Goal: Information Seeking & Learning: Learn about a topic

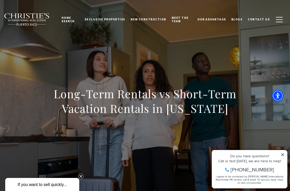
click at [284, 154] on icon at bounding box center [283, 155] width 4 height 4
click at [282, 153] on icon at bounding box center [283, 155] width 4 height 4
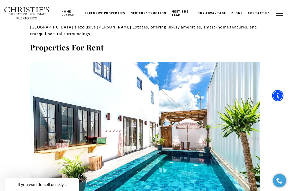
scroll to position [3536, 0]
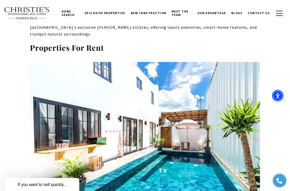
click at [117, 13] on span "Exclusive Properties" at bounding box center [105, 13] width 41 height 4
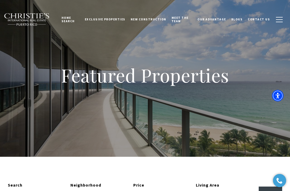
click at [153, 20] on span "New Construction" at bounding box center [149, 19] width 36 height 4
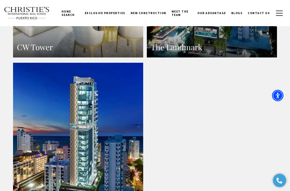
scroll to position [611, 0]
click at [281, 15] on button "button" at bounding box center [280, 13] width 14 height 15
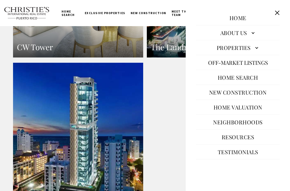
click at [257, 54] on link "Properties" at bounding box center [237, 47] width 83 height 13
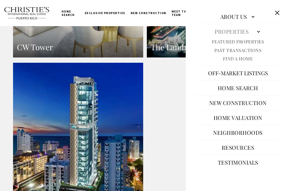
scroll to position [16, 0]
click at [252, 86] on link "Home Search" at bounding box center [238, 88] width 46 height 13
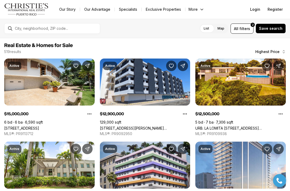
click at [246, 30] on span "filters" at bounding box center [244, 28] width 11 height 5
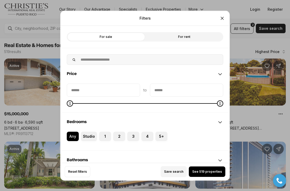
click at [213, 176] on button "See 519 properties" at bounding box center [207, 171] width 37 height 10
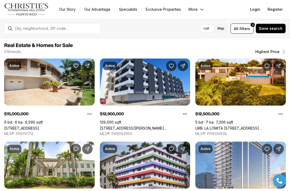
click at [248, 25] on button "All filters 2" at bounding box center [242, 28] width 23 height 10
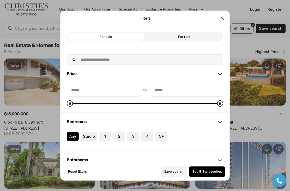
click at [194, 32] on label "For rent" at bounding box center [184, 36] width 78 height 9
click at [209, 173] on span "See 285 properties" at bounding box center [207, 171] width 31 height 4
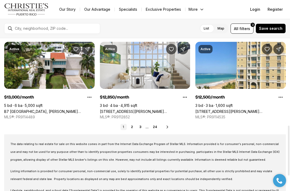
scroll to position [266, 0]
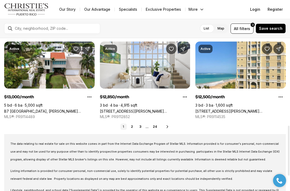
click at [170, 126] on div "1 2 3 ... 24 Next" at bounding box center [145, 126] width 282 height 6
click at [165, 128] on icon at bounding box center [167, 126] width 4 height 4
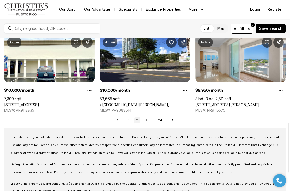
scroll to position [255, 0]
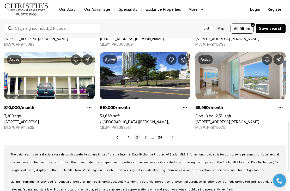
click at [173, 138] on icon at bounding box center [173, 137] width 4 height 4
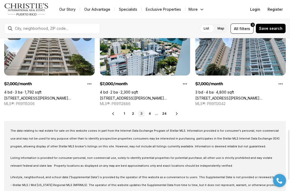
scroll to position [279, 0]
click at [177, 114] on icon at bounding box center [176, 113] width 1 height 2
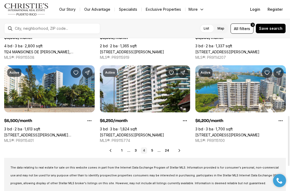
scroll to position [242, 0]
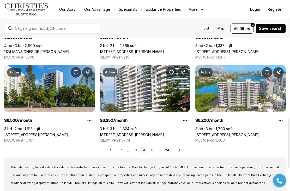
click at [181, 150] on icon at bounding box center [179, 150] width 4 height 4
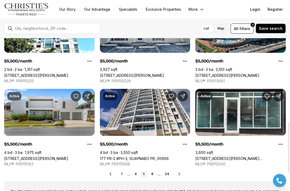
scroll to position [262, 0]
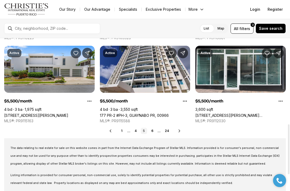
click at [180, 130] on icon at bounding box center [179, 131] width 4 height 4
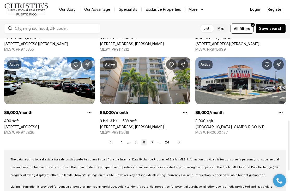
scroll to position [250, 0]
click at [183, 142] on div "Prev 1 ... 5 6 7 ... 24 Next" at bounding box center [145, 142] width 282 height 6
click at [180, 142] on icon at bounding box center [179, 142] width 4 height 4
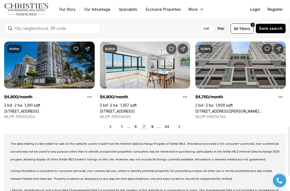
scroll to position [266, 0]
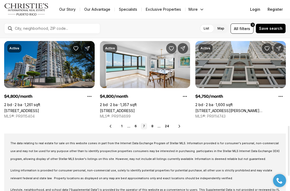
click at [179, 129] on div "Prev 1 ... 6 7 8 ... 24 Next" at bounding box center [145, 126] width 282 height 6
click at [179, 126] on icon at bounding box center [179, 126] width 1 height 2
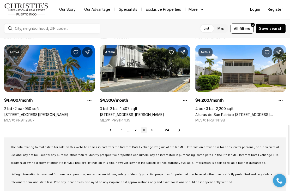
scroll to position [262, 0]
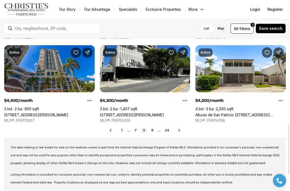
click at [179, 131] on icon at bounding box center [179, 130] width 4 height 4
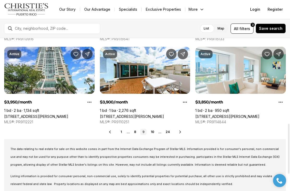
scroll to position [261, 0]
click at [180, 133] on icon at bounding box center [180, 132] width 4 height 4
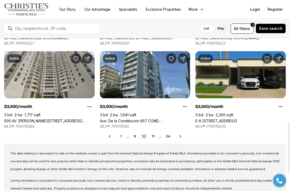
scroll to position [256, 0]
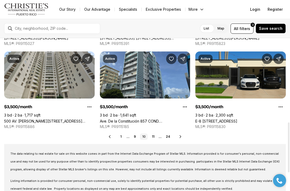
click at [182, 138] on icon at bounding box center [180, 136] width 4 height 4
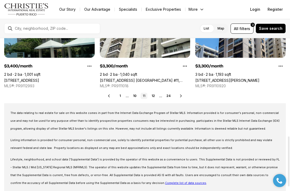
scroll to position [296, 0]
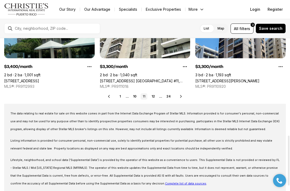
click at [181, 99] on div "Prev 1 ... 10 11 12 ... 24 Next" at bounding box center [145, 96] width 282 height 6
click at [179, 97] on icon at bounding box center [181, 96] width 4 height 4
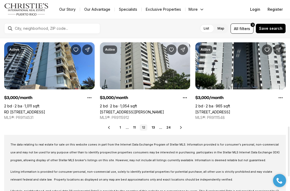
scroll to position [269, 0]
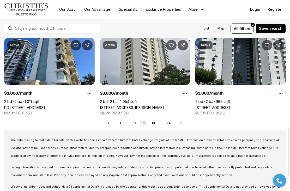
click at [181, 125] on div "Prev 1 ... 11 12 13 ... 24 Next" at bounding box center [145, 123] width 282 height 6
click at [181, 125] on icon at bounding box center [181, 123] width 4 height 4
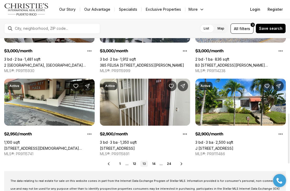
scroll to position [229, 0]
click at [181, 162] on icon at bounding box center [181, 163] width 1 height 2
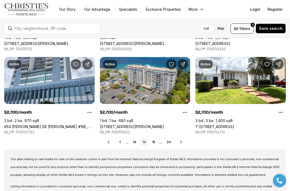
scroll to position [251, 0]
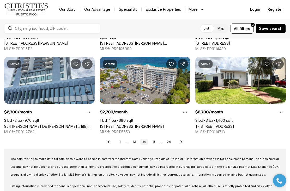
click at [180, 143] on icon at bounding box center [181, 142] width 4 height 4
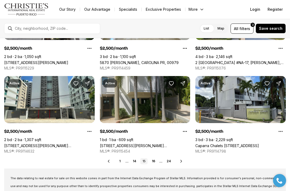
scroll to position [232, 0]
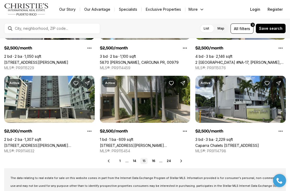
click at [181, 163] on div "Prev 1 ... 14 15 16 ... 24 Next" at bounding box center [145, 161] width 282 height 6
